Goal: Find specific page/section: Find specific page/section

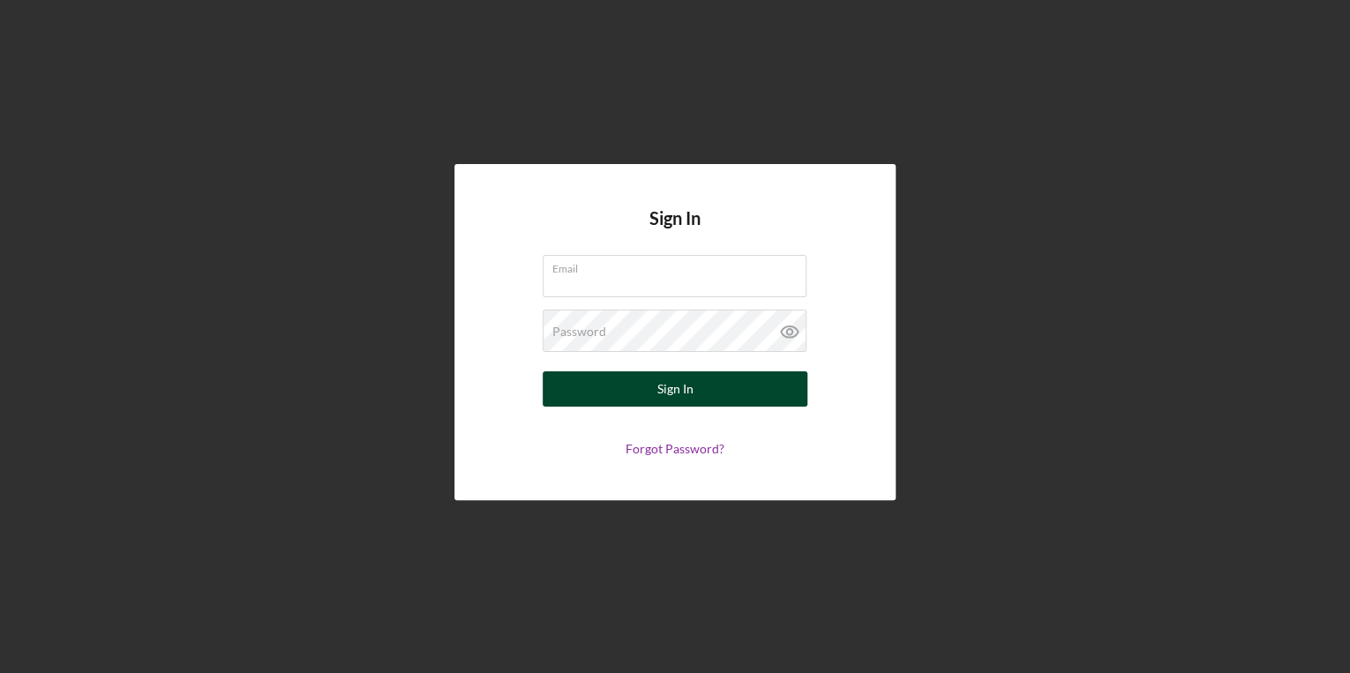
type input "[EMAIL_ADDRESS][DOMAIN_NAME]"
click at [668, 388] on div "Sign In" at bounding box center [675, 388] width 36 height 35
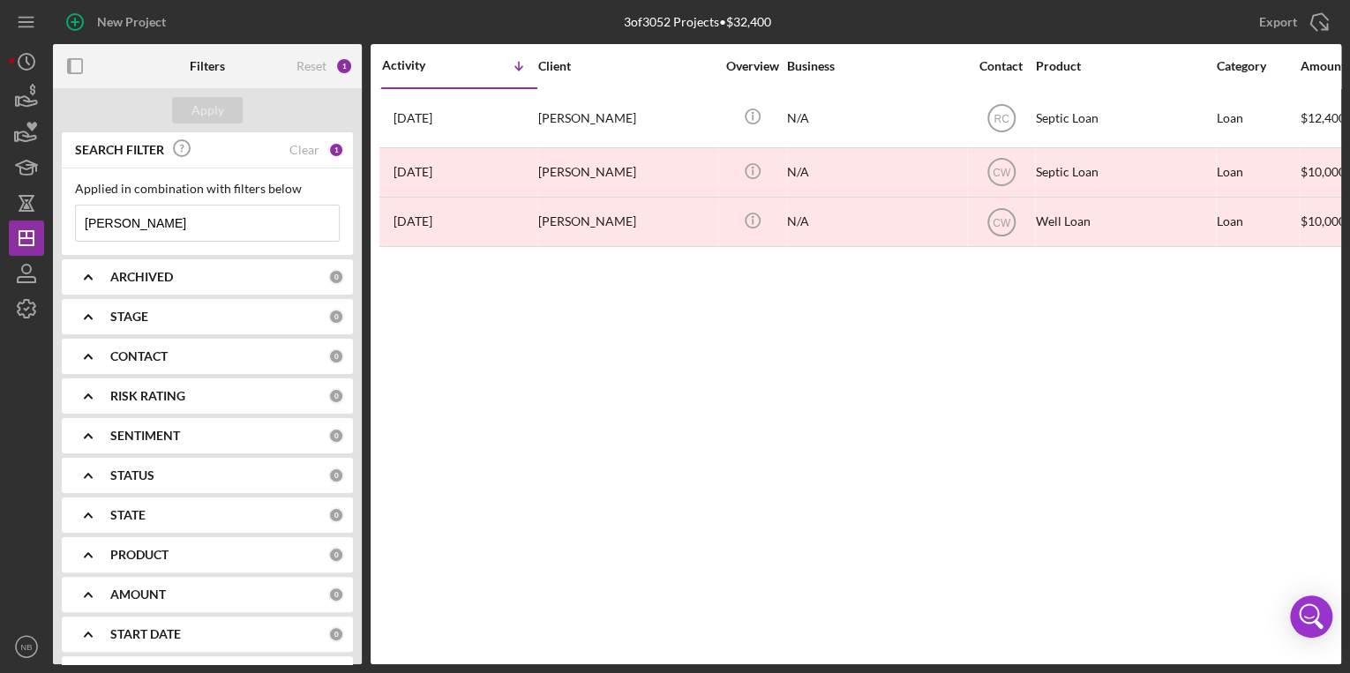
click at [317, 149] on div "SEARCH FILTER Clear 1" at bounding box center [207, 151] width 273 height 40
click at [330, 148] on div "1" at bounding box center [336, 150] width 16 height 16
click at [298, 148] on div "Clear" at bounding box center [304, 150] width 30 height 14
click at [209, 228] on input at bounding box center [207, 223] width 263 height 35
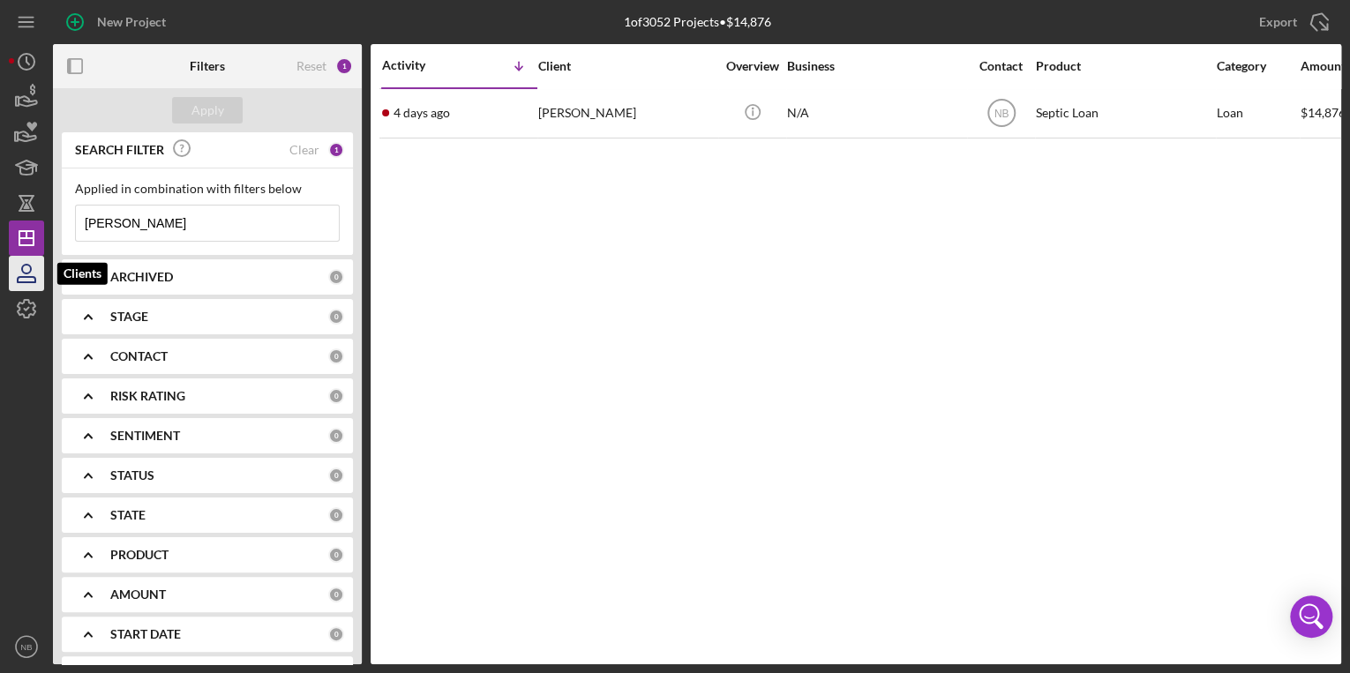
type input "[PERSON_NAME]"
click at [34, 272] on icon "button" at bounding box center [26, 273] width 44 height 44
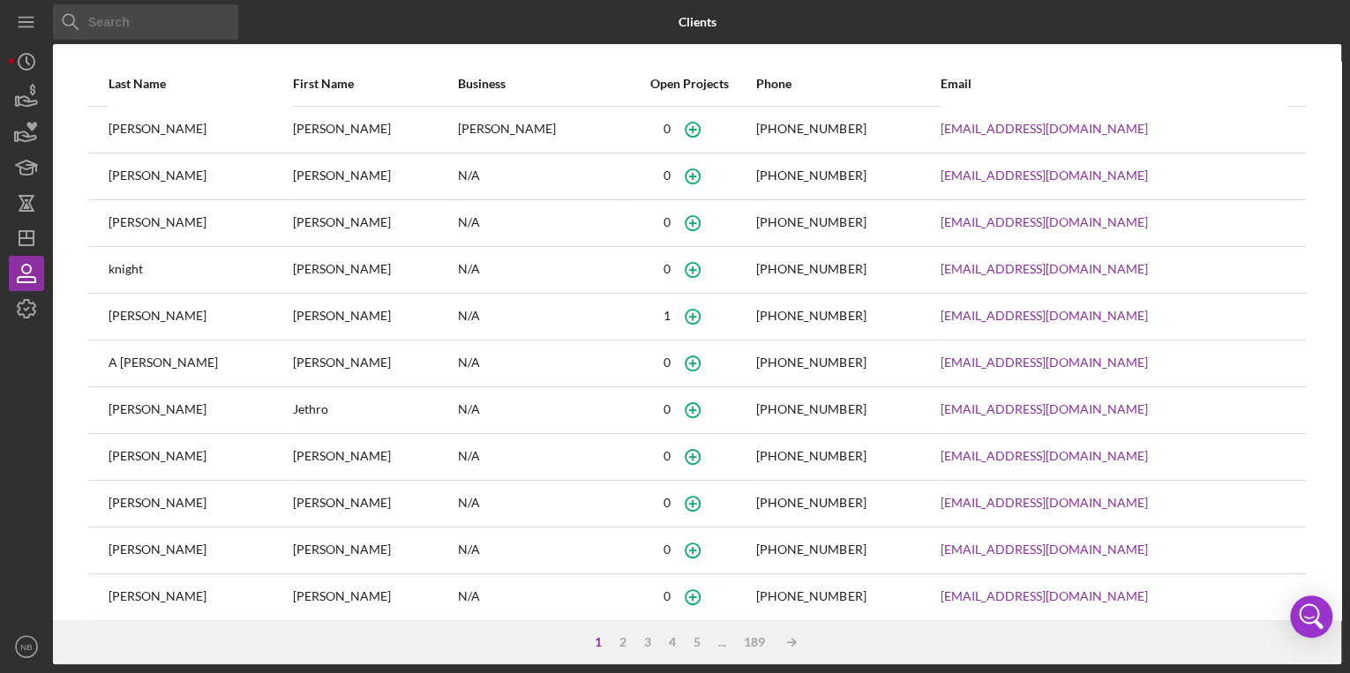
click at [144, 28] on input at bounding box center [145, 21] width 185 height 35
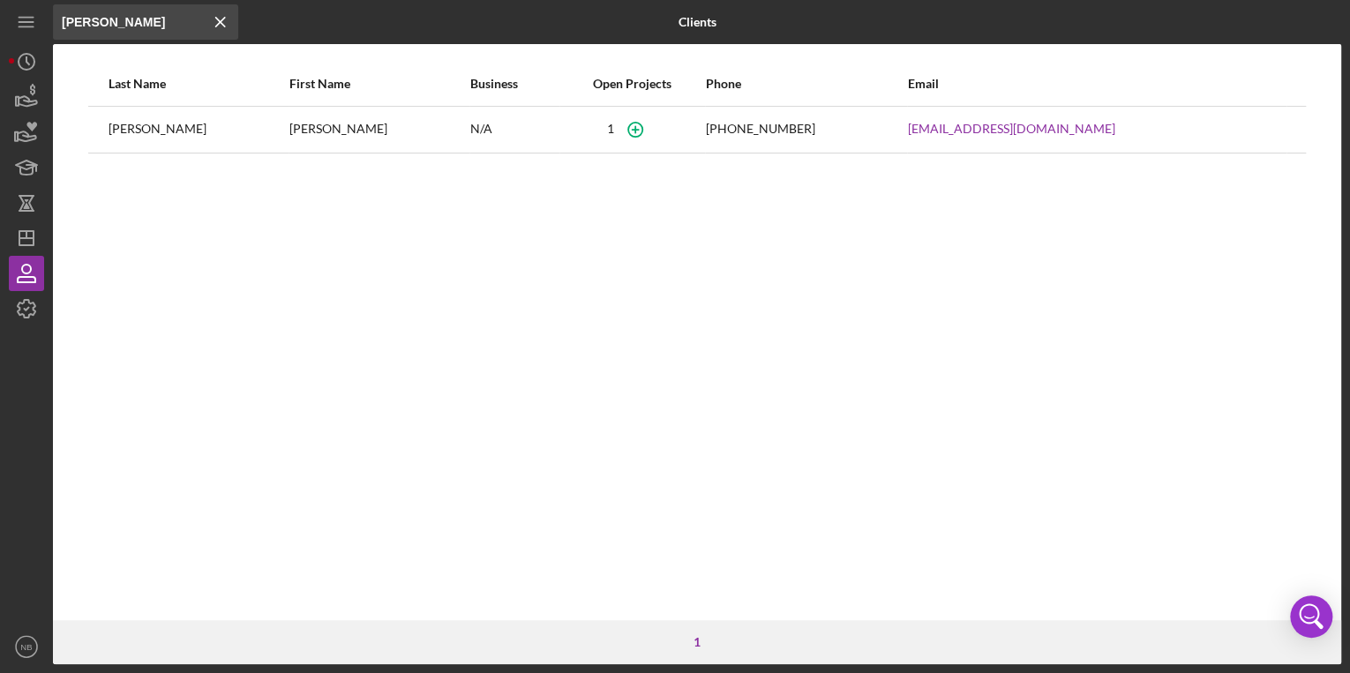
type input "[PERSON_NAME]"
